Goal: Transaction & Acquisition: Purchase product/service

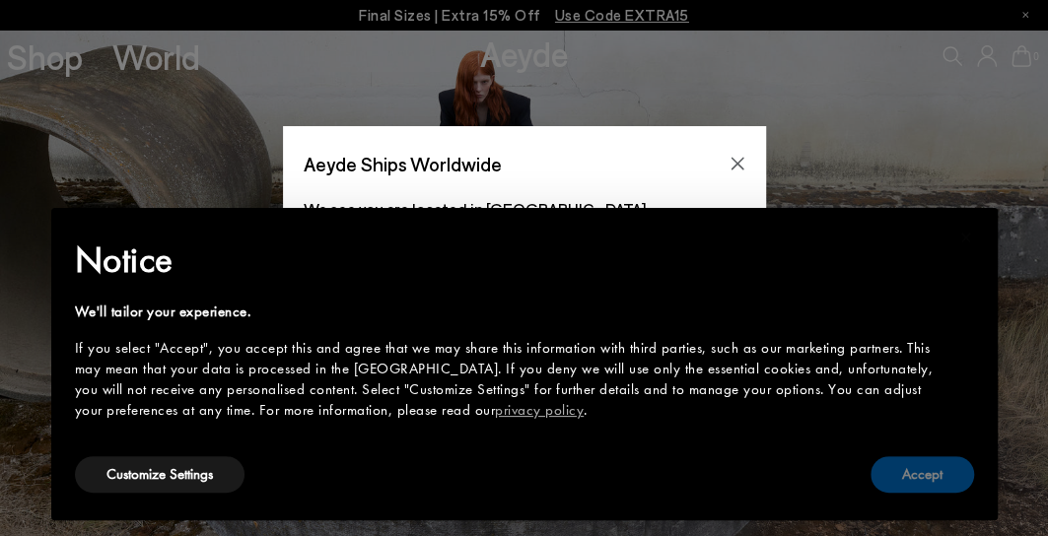
click at [914, 462] on button "Accept" at bounding box center [923, 475] width 104 height 36
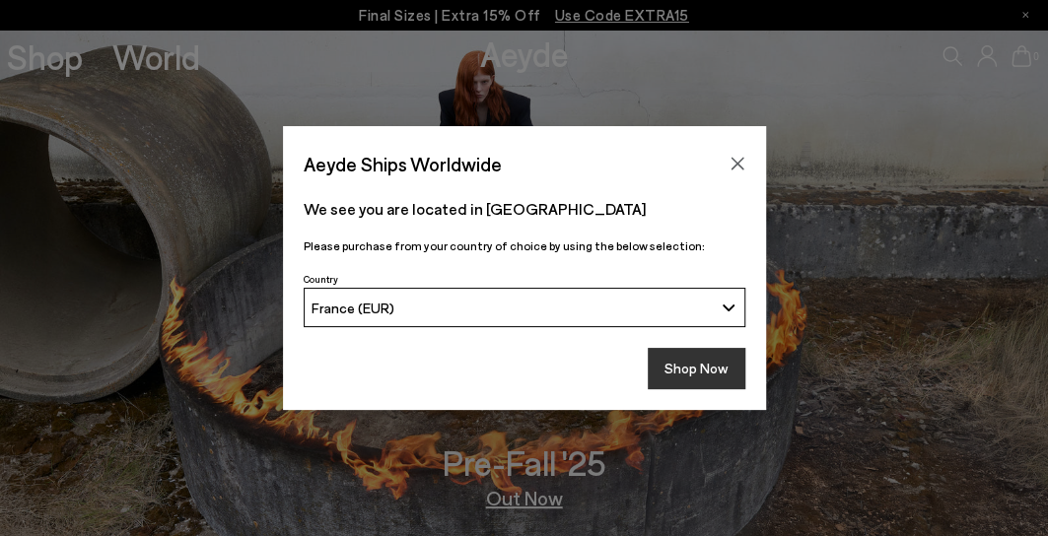
click at [685, 356] on button "Shop Now" at bounding box center [697, 368] width 98 height 41
click at [688, 366] on button "Shop Now" at bounding box center [697, 368] width 98 height 41
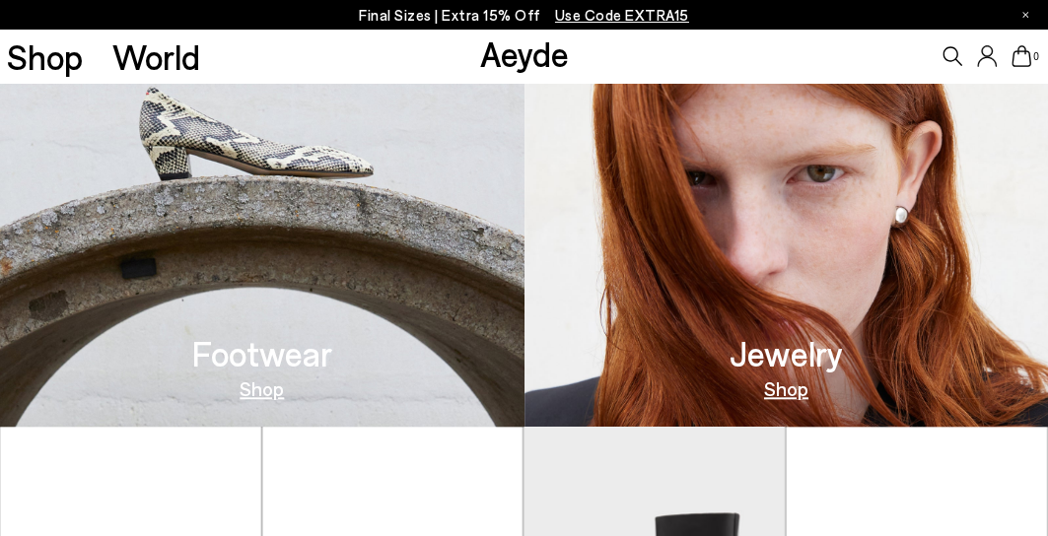
scroll to position [619, 0]
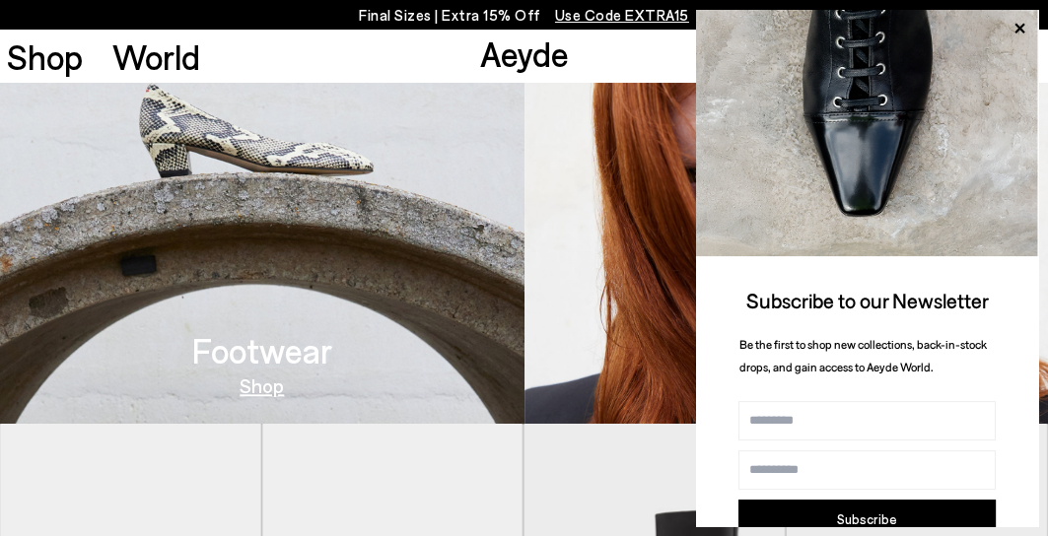
click at [284, 295] on img at bounding box center [262, 170] width 525 height 507
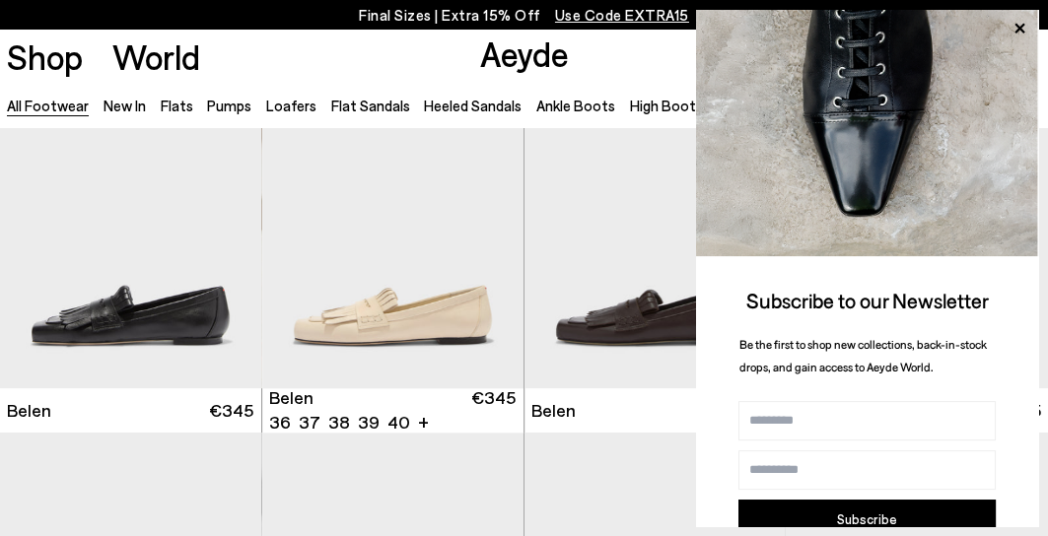
scroll to position [70, 0]
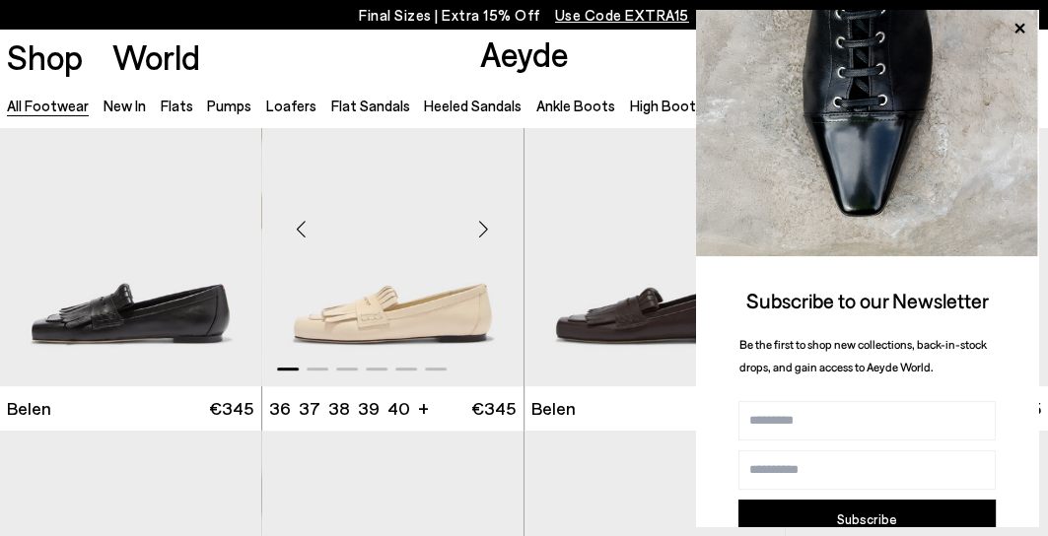
click at [493, 210] on div "Next slide" at bounding box center [484, 229] width 59 height 59
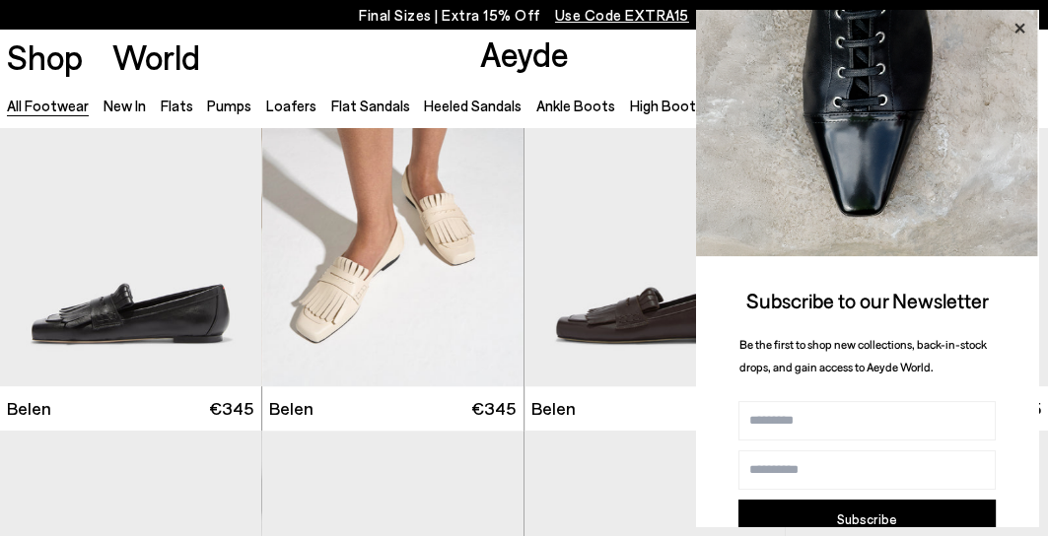
click at [1018, 27] on icon at bounding box center [1020, 29] width 10 height 10
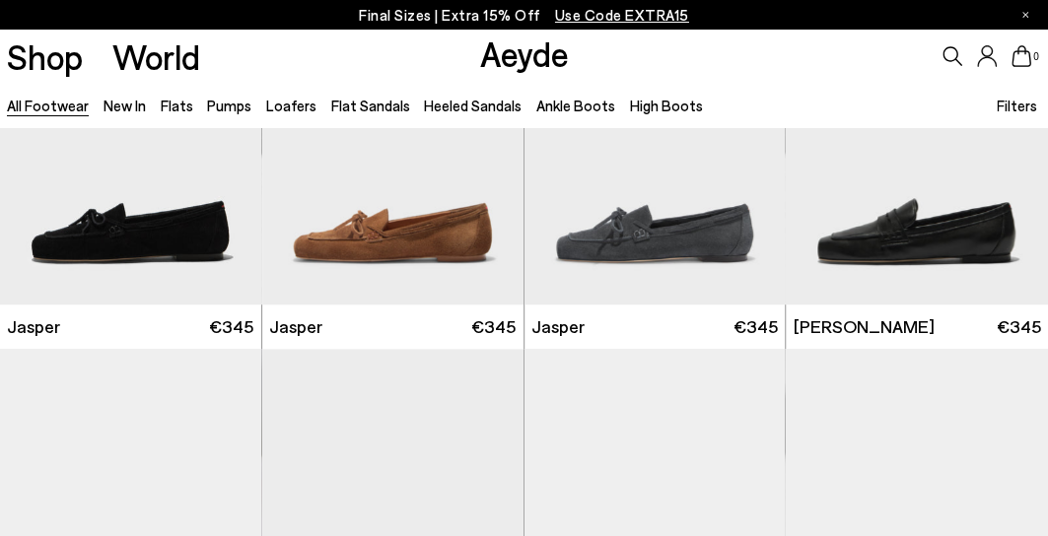
scroll to position [524, 0]
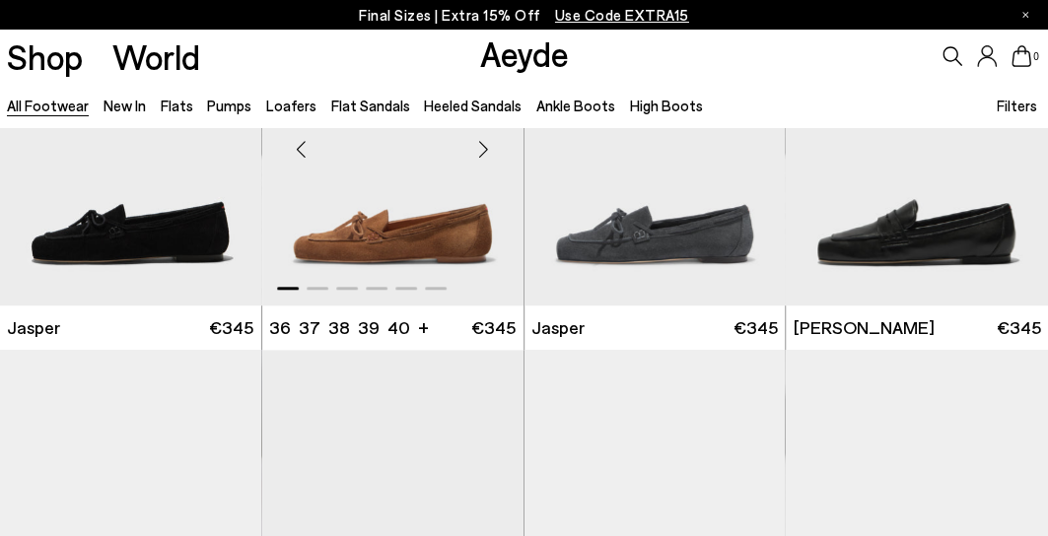
click at [488, 153] on div "Next slide" at bounding box center [484, 148] width 59 height 59
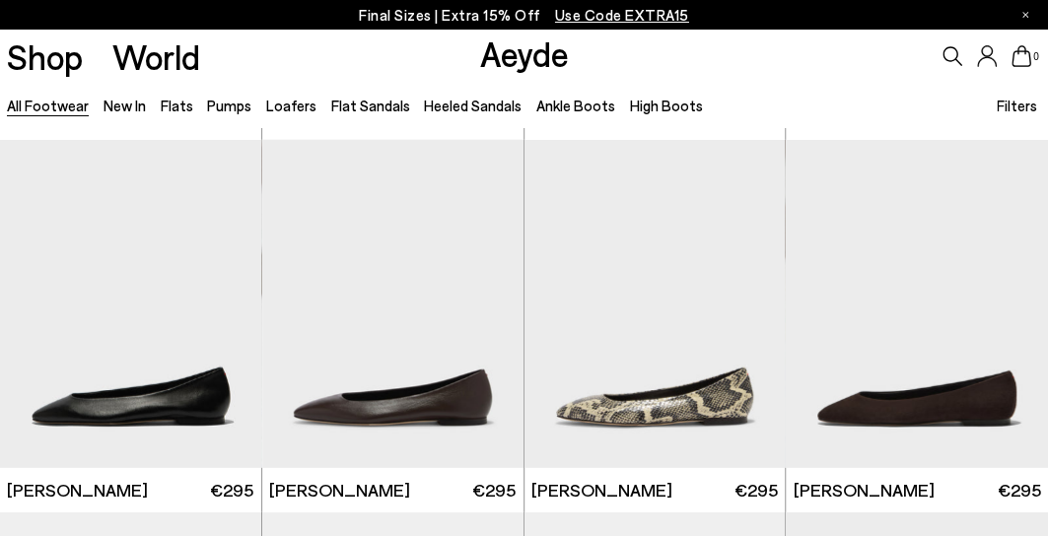
scroll to position [2579, 0]
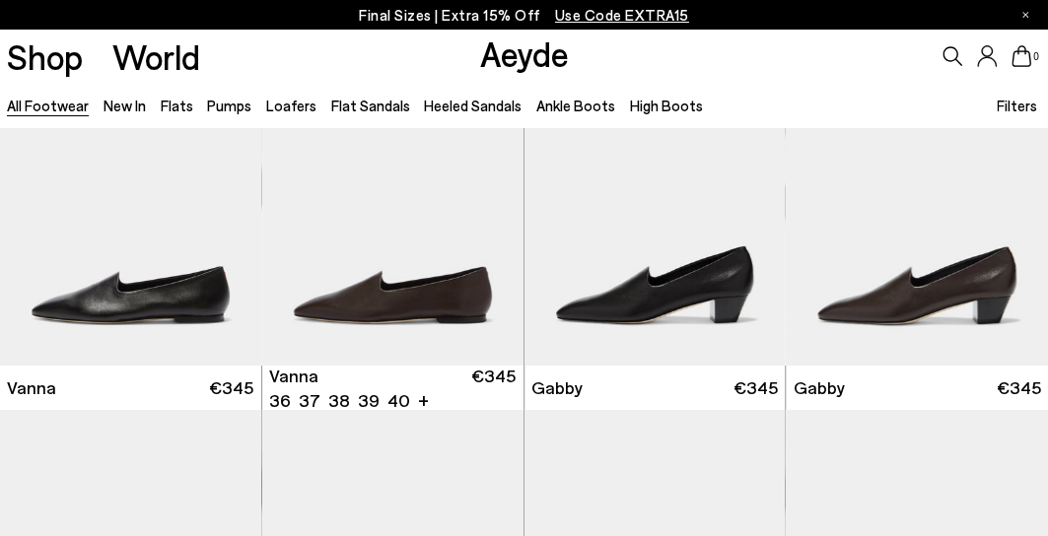
scroll to position [3073, 0]
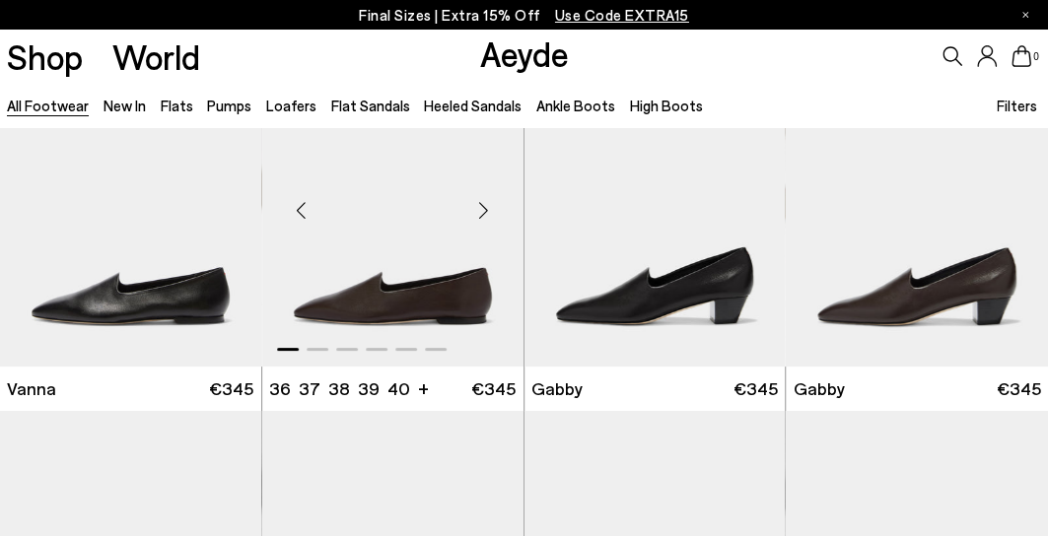
click at [488, 201] on div "Next slide" at bounding box center [484, 210] width 59 height 59
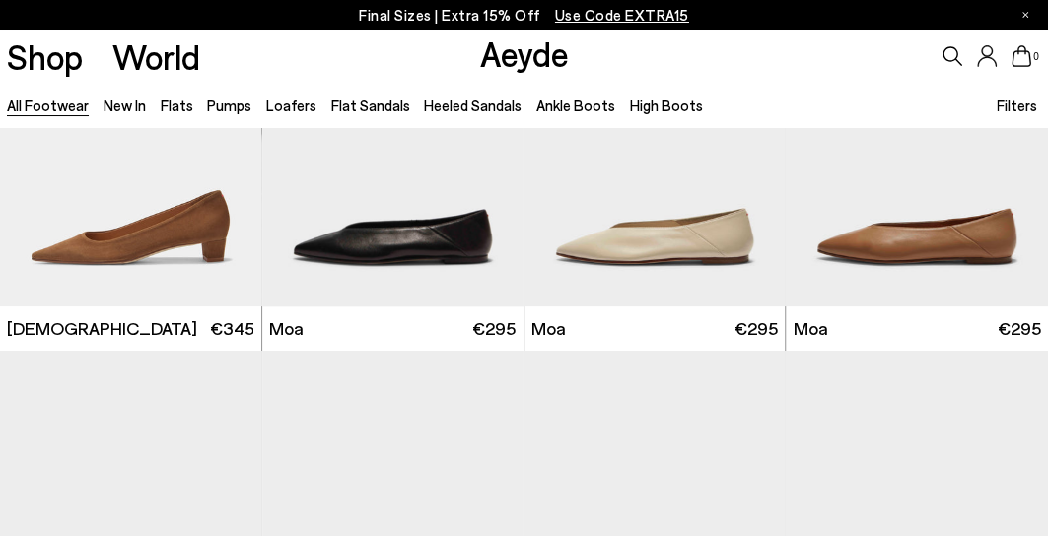
scroll to position [6895, 0]
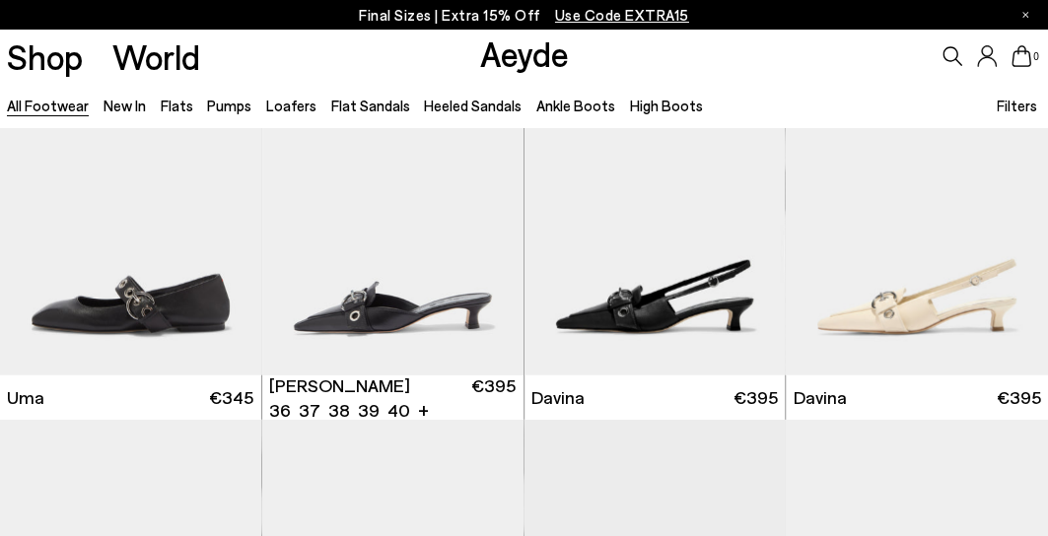
scroll to position [8287, 0]
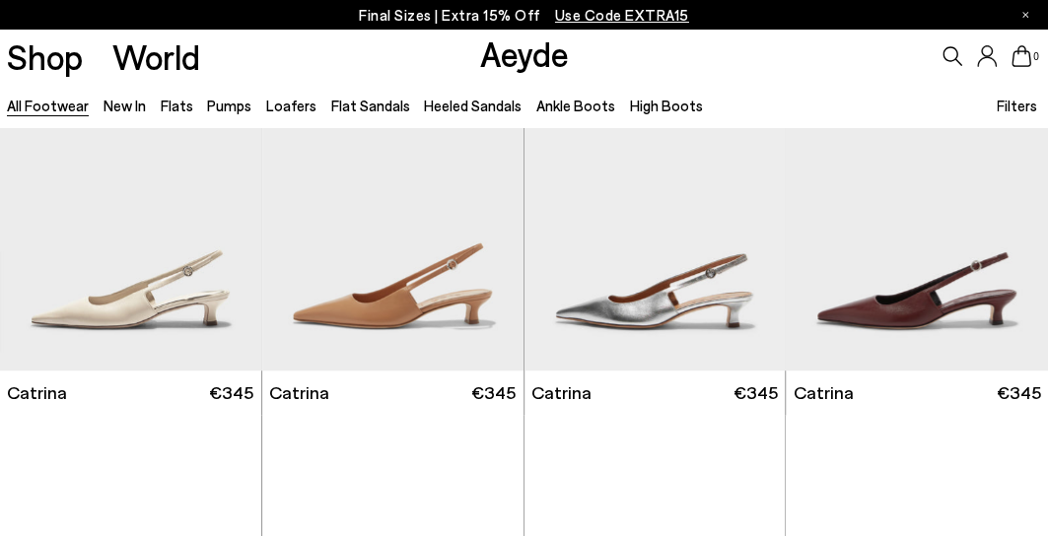
scroll to position [10503, 0]
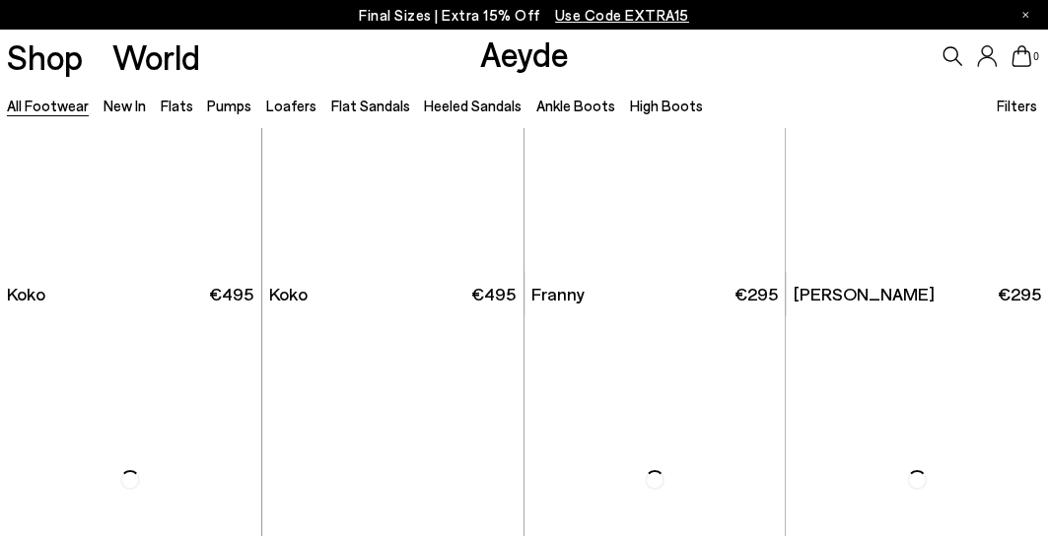
scroll to position [12779, 0]
